Goal: Task Accomplishment & Management: Manage account settings

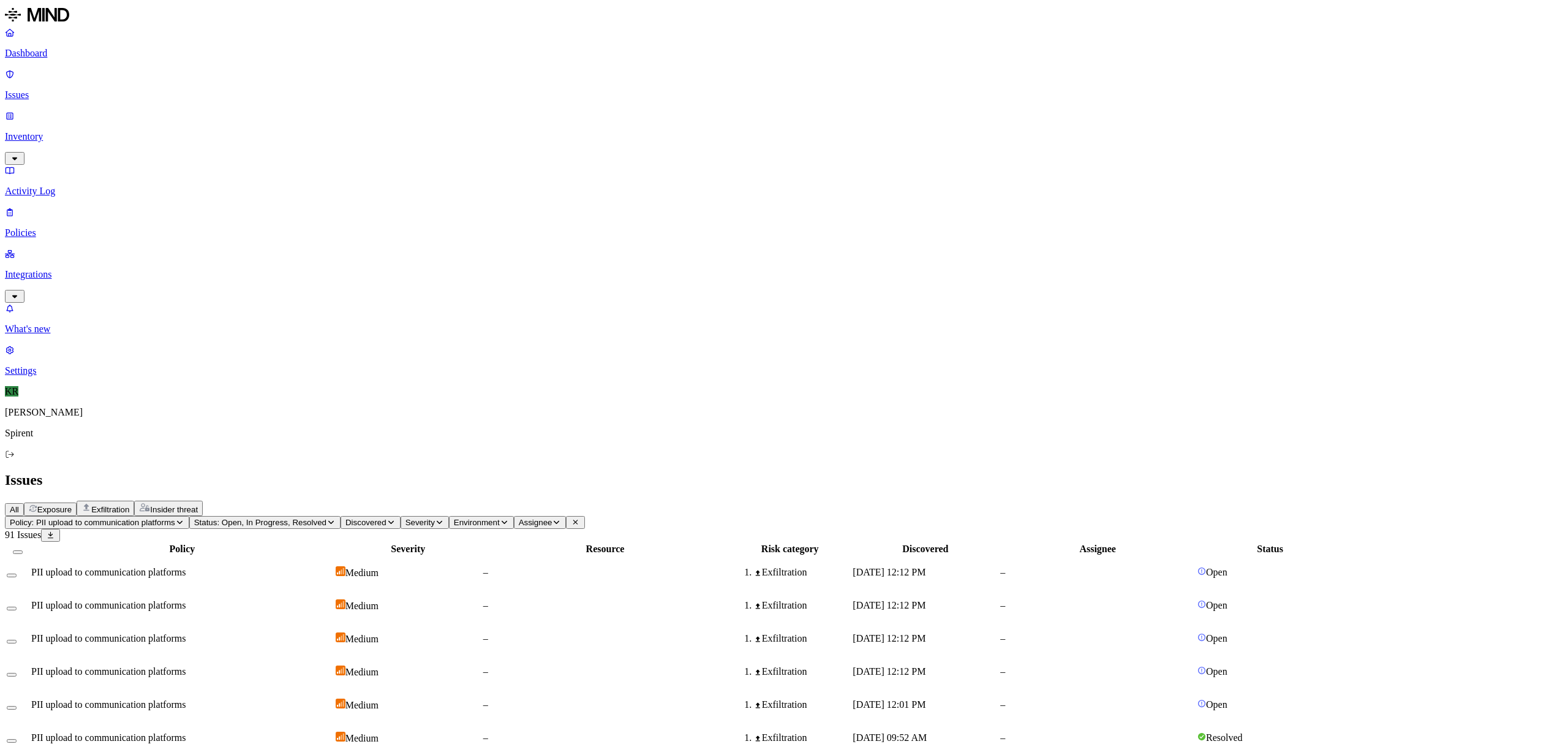
click at [184, 519] on icon "button" at bounding box center [179, 522] width 9 height 8
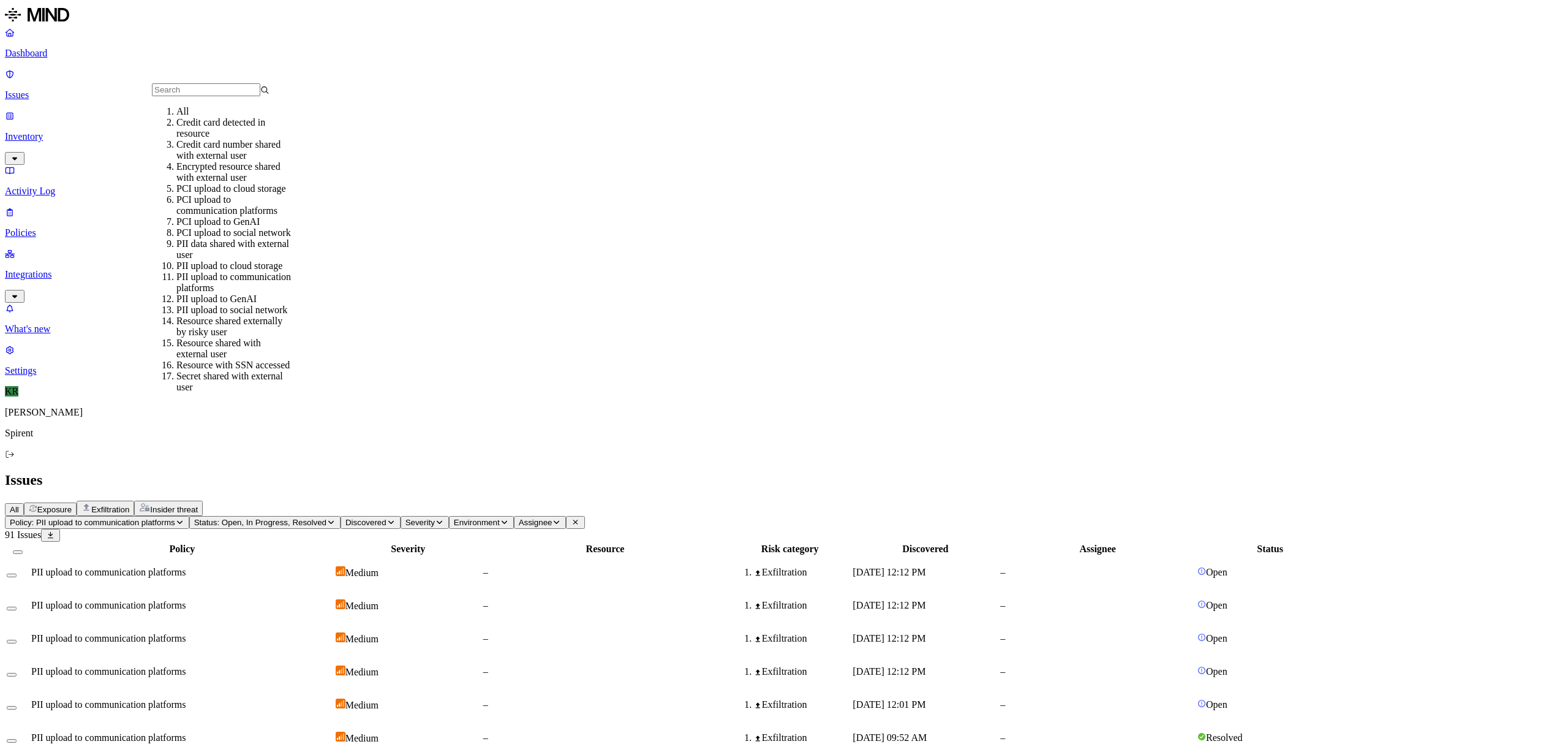
click at [214, 117] on div "All" at bounding box center [235, 111] width 117 height 11
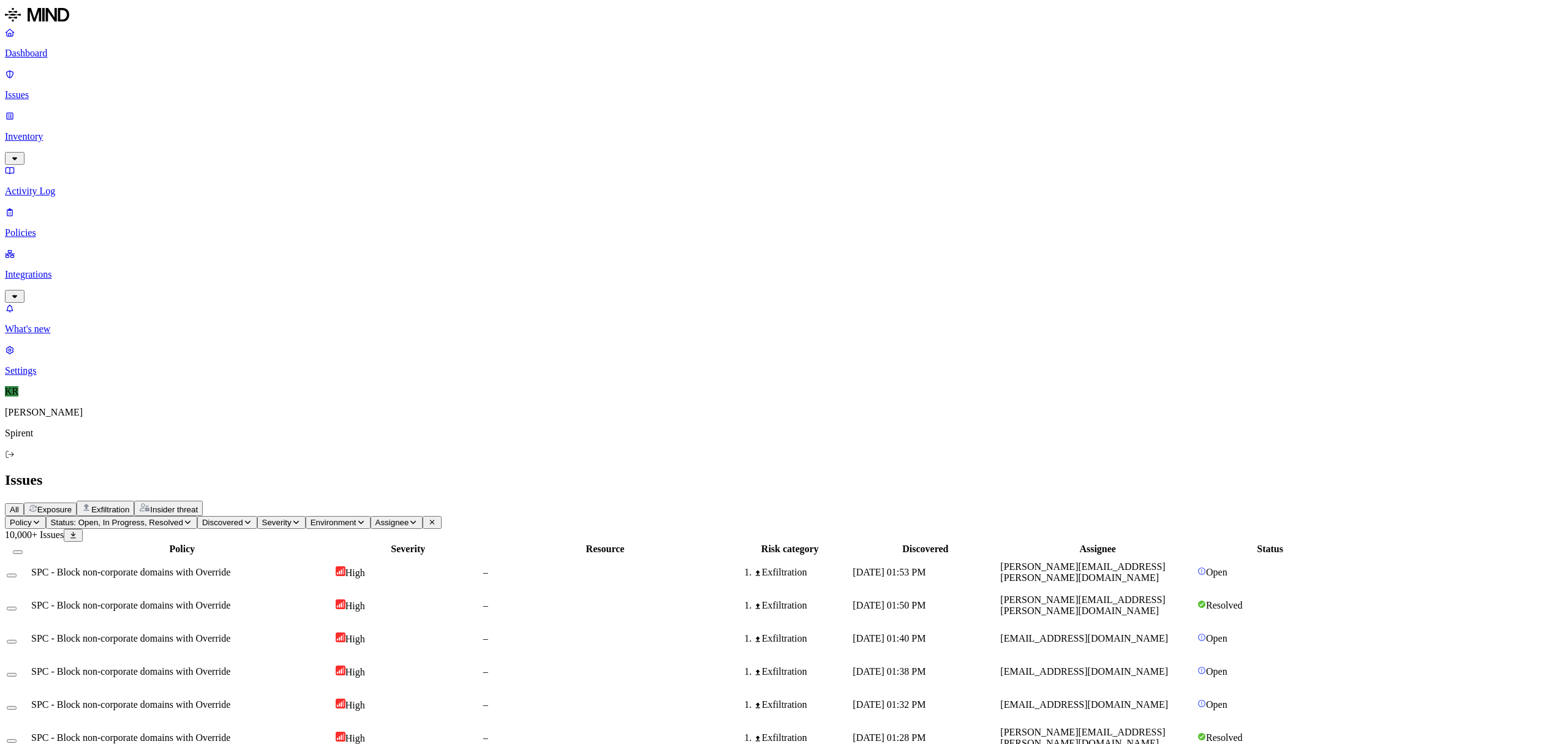
click at [193, 519] on icon "button" at bounding box center [187, 522] width 9 height 8
click at [258, 201] on span "Resolved" at bounding box center [241, 207] width 37 height 10
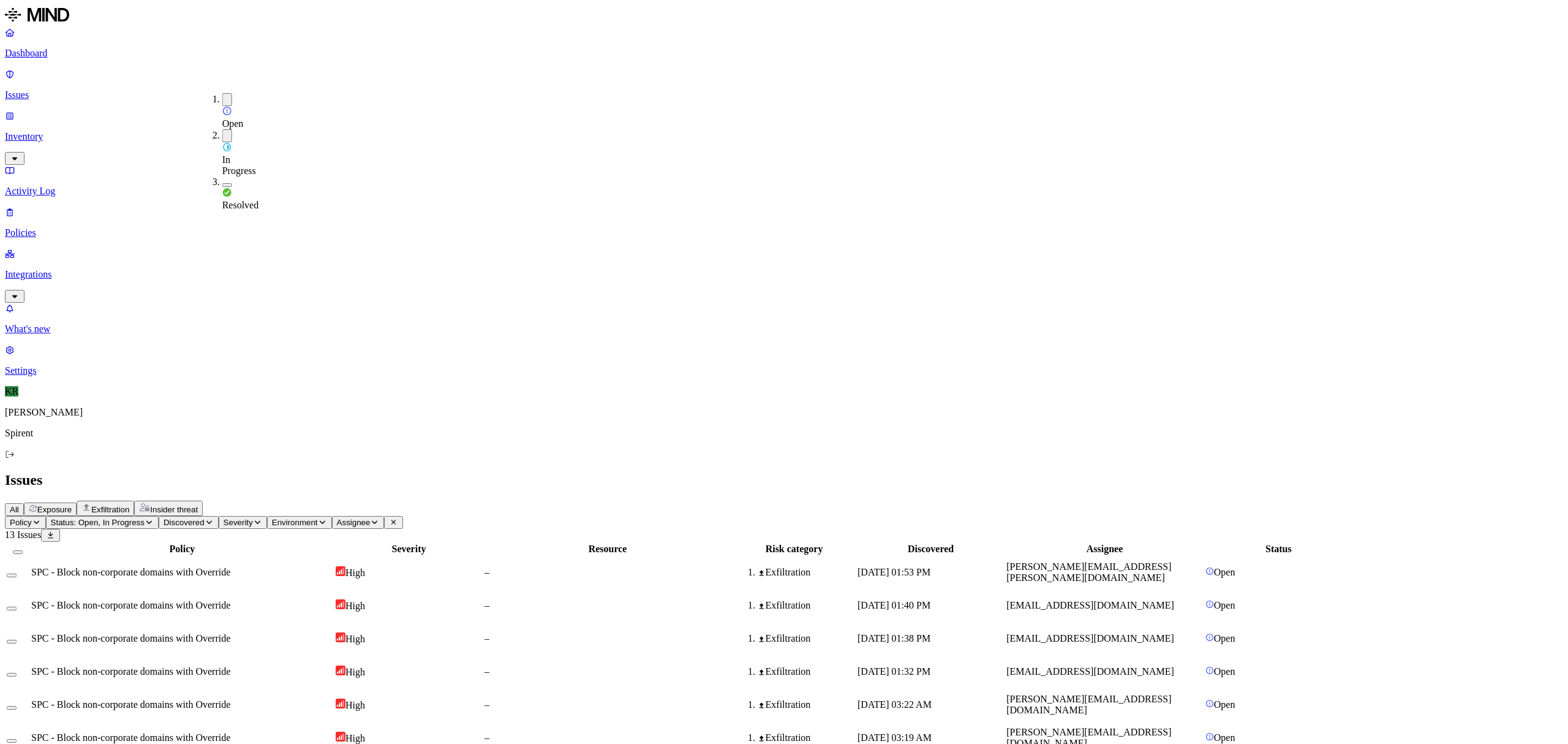
click at [672, 501] on div "All Exposure Exfiltration Insider threat" at bounding box center [784, 508] width 1558 height 15
click at [731, 567] on div "–" at bounding box center [607, 572] width 246 height 11
click at [1004, 589] on td "[DATE] 01:40 PM" at bounding box center [930, 605] width 148 height 32
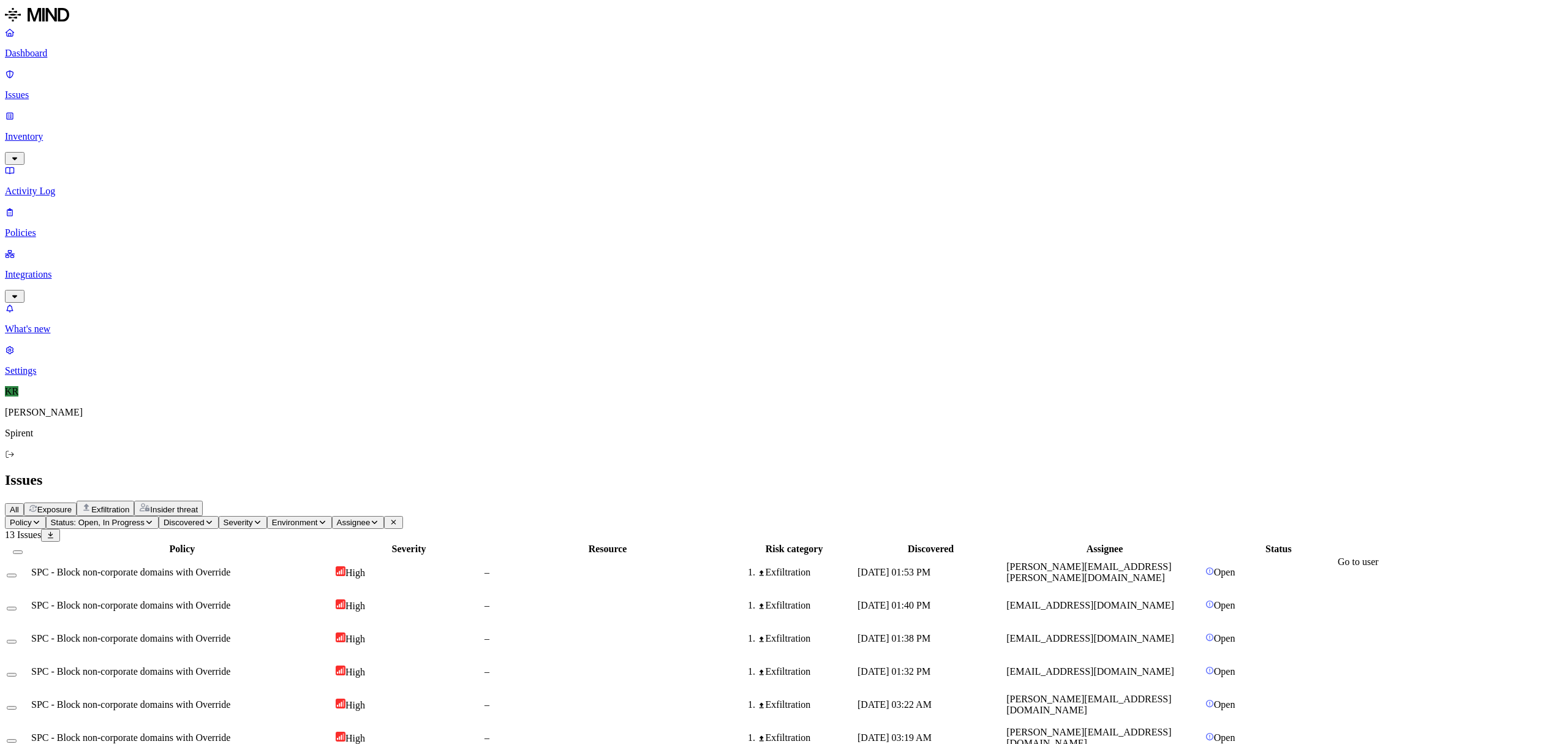
drag, startPoint x: 1408, startPoint y: 579, endPoint x: 1314, endPoint y: 584, distance: 94.1
copy link "[EMAIL_ADDRESS][DOMAIN_NAME]"
click at [23, 550] on button "Select all" at bounding box center [18, 552] width 10 height 4
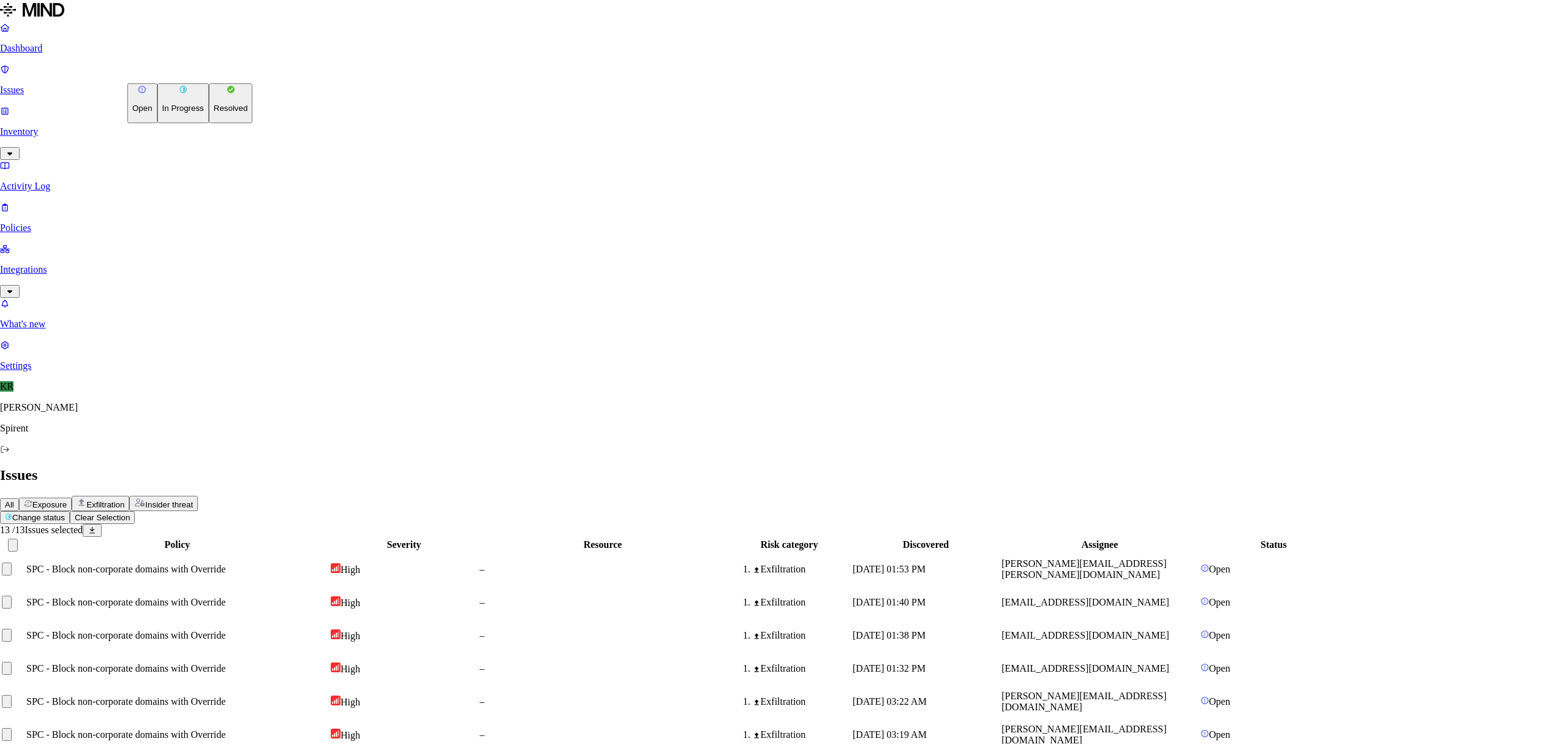
click at [170, 74] on html "Dashboard Issues Inventory Activity Log Policies Integrations What's new 1 Sett…" at bounding box center [784, 498] width 1568 height 996
click at [214, 113] on p "Resolved" at bounding box center [231, 108] width 34 height 9
